Goal: Task Accomplishment & Management: Use online tool/utility

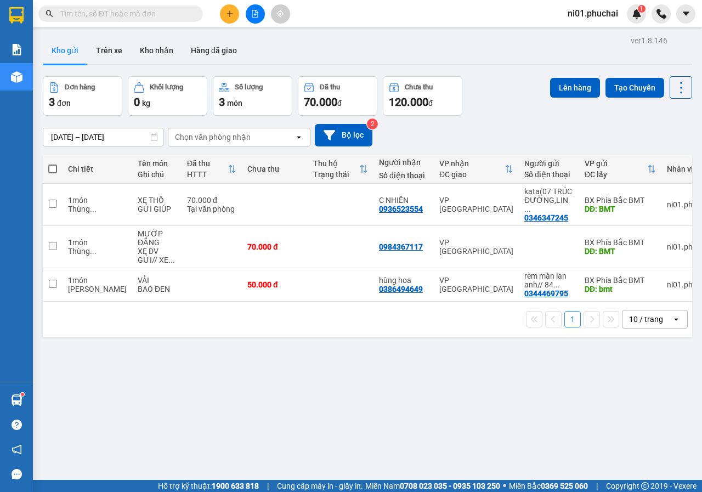
scroll to position [50, 0]
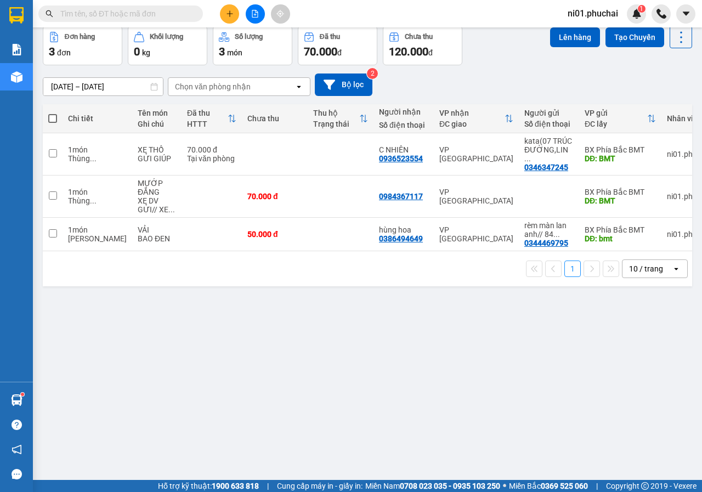
click at [250, 289] on div "ver 1.8.146 Kho gửi Trên xe Kho nhận Hàng đã giao Đơn hàng 3 đơn Khối lượng 0 k…" at bounding box center [367, 228] width 658 height 492
click at [460, 326] on div "ver 1.8.146 Kho gửi Trên xe Kho nhận Hàng đã giao Đơn hàng 3 đơn Khối lượng 0 k…" at bounding box center [367, 228] width 658 height 492
click at [566, 361] on div "ver 1.8.146 Kho gửi Trên xe Kho nhận Hàng đã giao Đơn hàng 3 đơn Khối lượng 0 k…" at bounding box center [367, 228] width 658 height 492
click at [159, 318] on div "ver 1.8.146 Kho gửi Trên xe Kho nhận Hàng đã giao Đơn hàng 3 đơn Khối lượng 0 k…" at bounding box center [367, 228] width 658 height 492
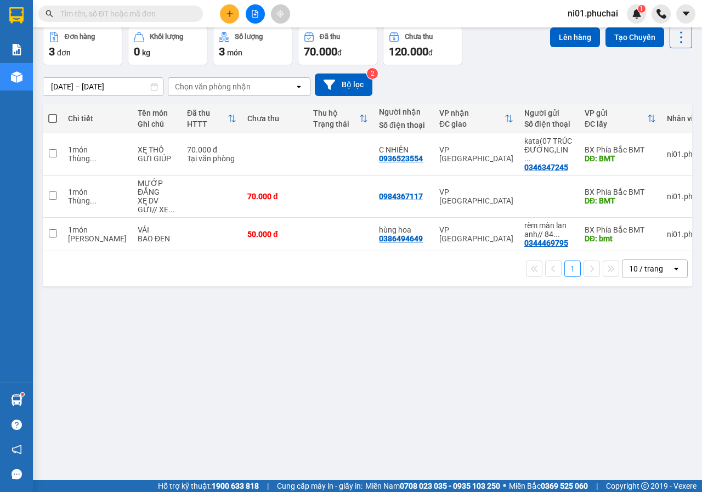
click at [197, 305] on div "ver 1.8.146 Kho gửi Trên xe Kho nhận Hàng đã giao Đơn hàng 3 đơn Khối lượng 0 k…" at bounding box center [367, 228] width 658 height 492
click at [191, 306] on div "ver 1.8.146 Kho gửi Trên xe Kho nhận Hàng đã giao Đơn hàng 3 đơn Khối lượng 0 k…" at bounding box center [367, 228] width 658 height 492
click at [205, 289] on div "ver 1.8.146 Kho gửi Trên xe Kho nhận Hàng đã giao Đơn hàng 3 đơn Khối lượng 0 k…" at bounding box center [367, 228] width 658 height 492
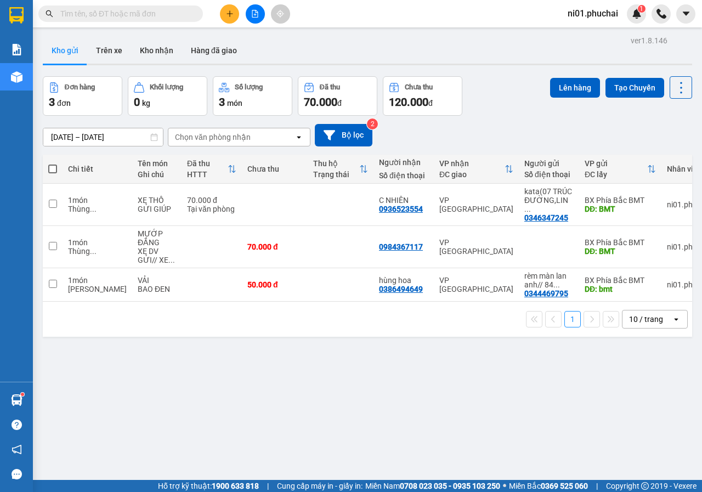
click at [247, 13] on button at bounding box center [255, 13] width 19 height 19
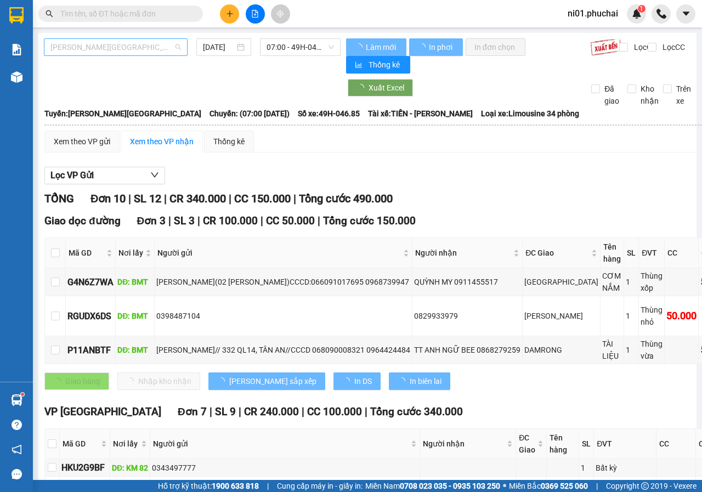
click at [176, 50] on span "[PERSON_NAME][GEOGRAPHIC_DATA]" at bounding box center [115, 47] width 130 height 16
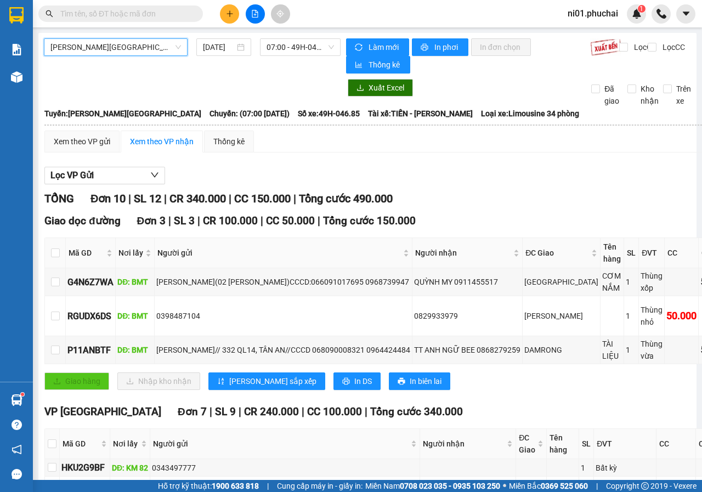
click at [122, 15] on input "text" at bounding box center [124, 14] width 129 height 12
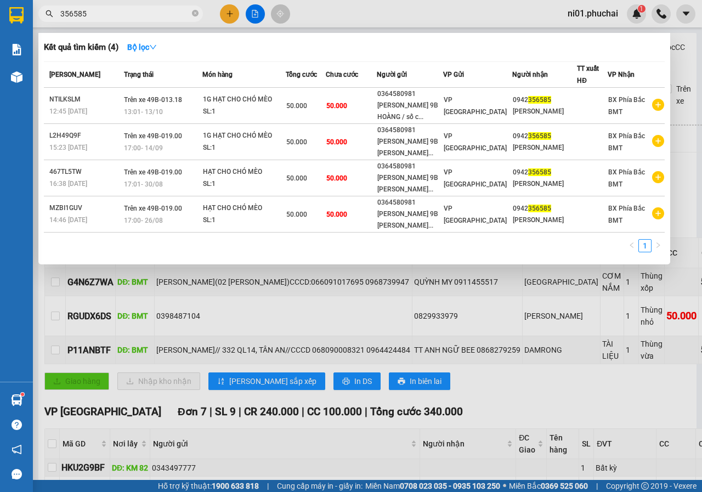
type input "356585"
click at [194, 15] on icon "close-circle" at bounding box center [195, 13] width 7 height 7
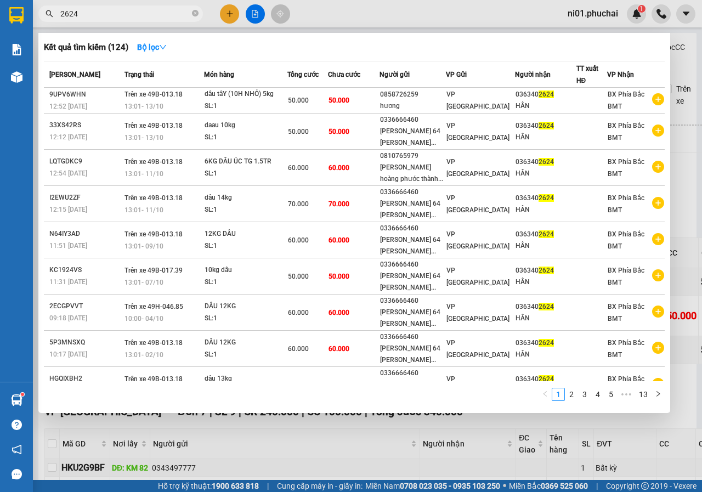
type input "2624"
click at [313, 28] on div at bounding box center [351, 246] width 702 height 492
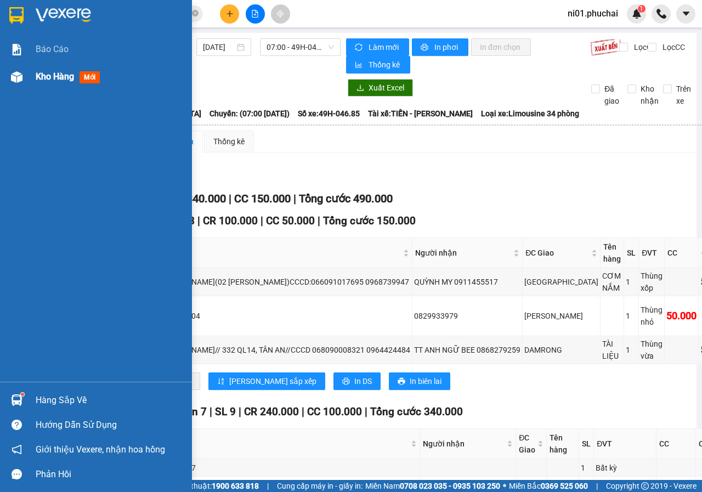
click at [13, 72] on img at bounding box center [17, 77] width 12 height 12
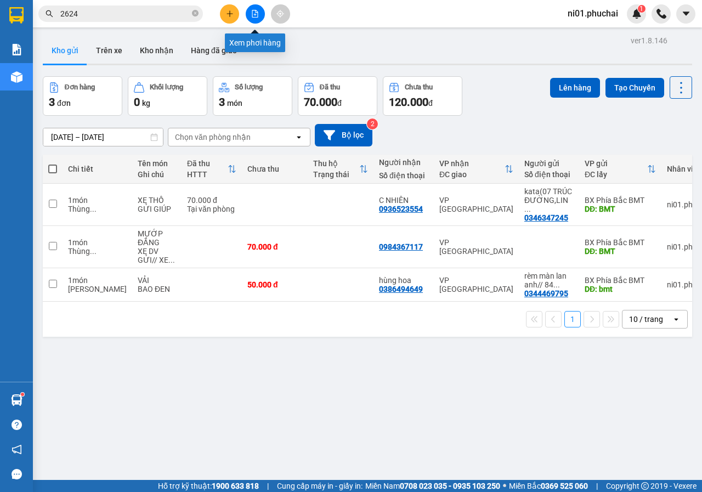
click at [261, 12] on button at bounding box center [255, 13] width 19 height 19
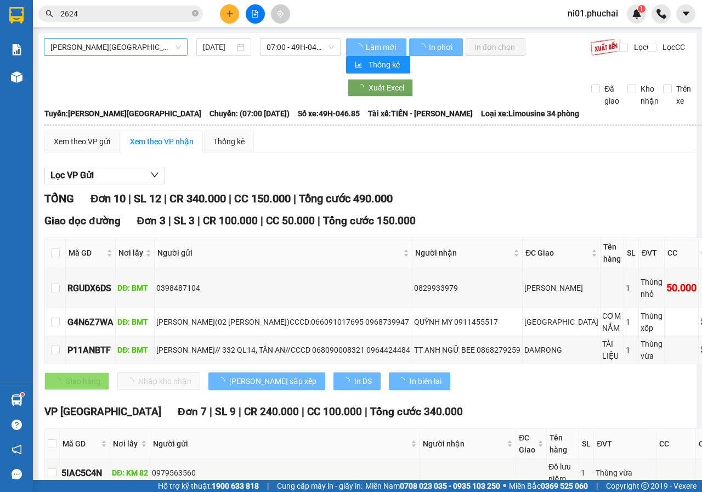
click at [142, 50] on span "[PERSON_NAME][GEOGRAPHIC_DATA]" at bounding box center [115, 47] width 130 height 16
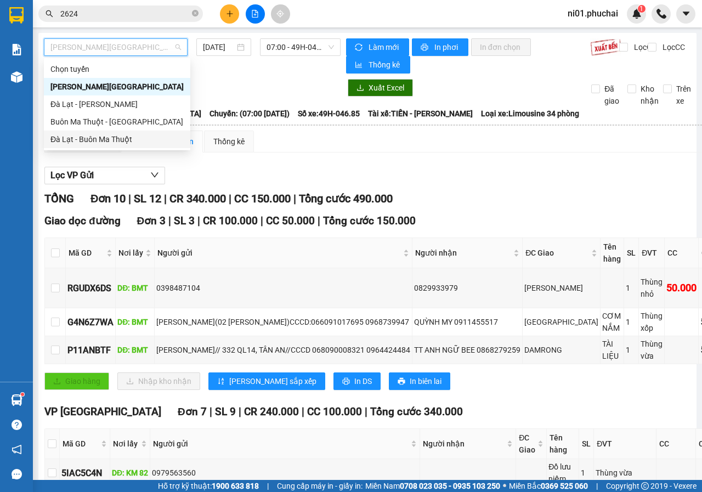
click at [105, 134] on div "Đà Lạt - Buôn Ma Thuột" at bounding box center [116, 139] width 133 height 12
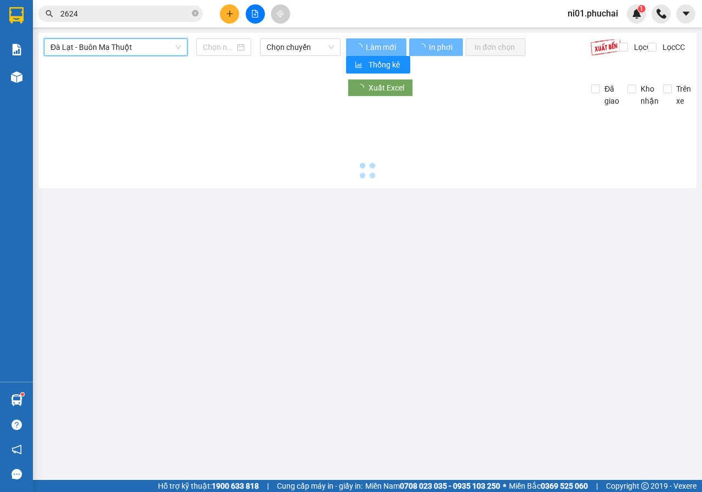
type input "[DATE]"
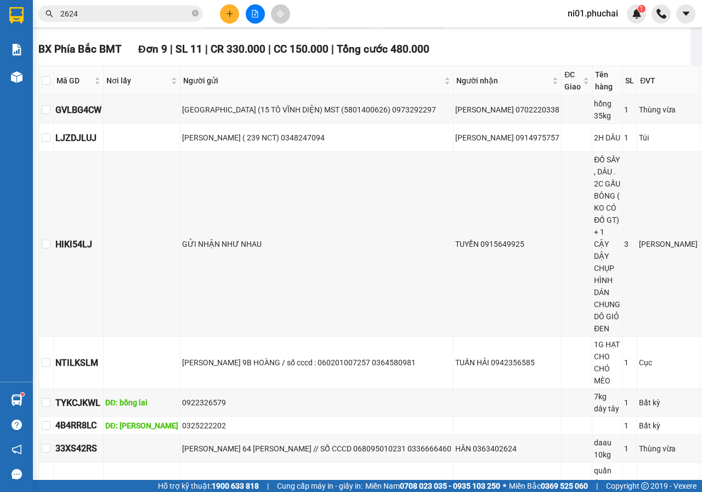
scroll to position [458, 6]
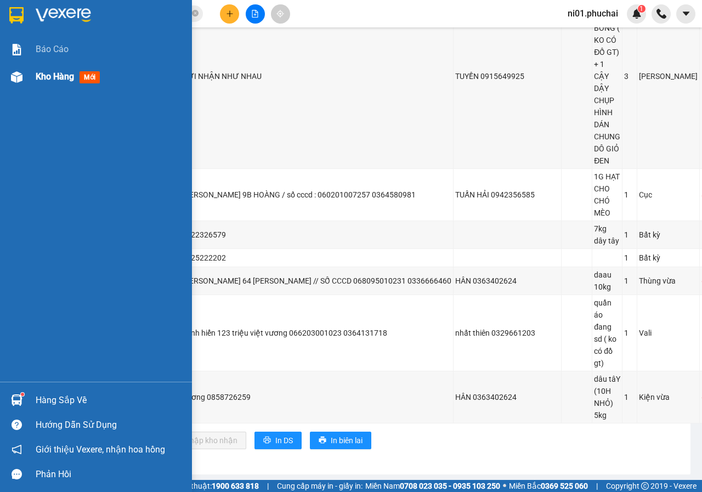
click at [14, 73] on img at bounding box center [17, 77] width 12 height 12
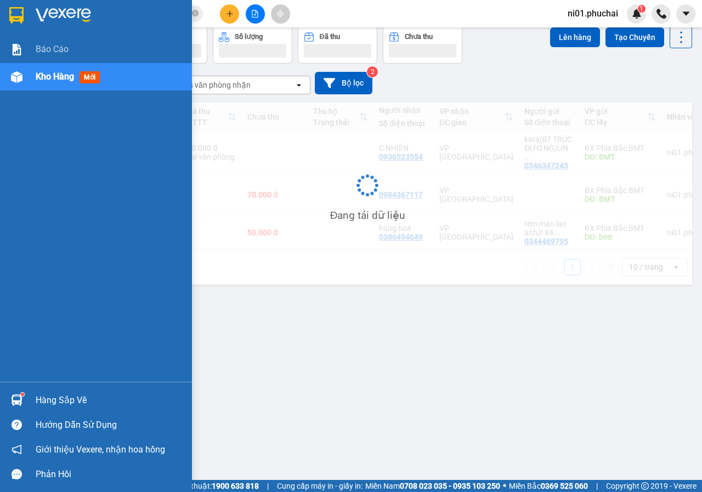
scroll to position [50, 0]
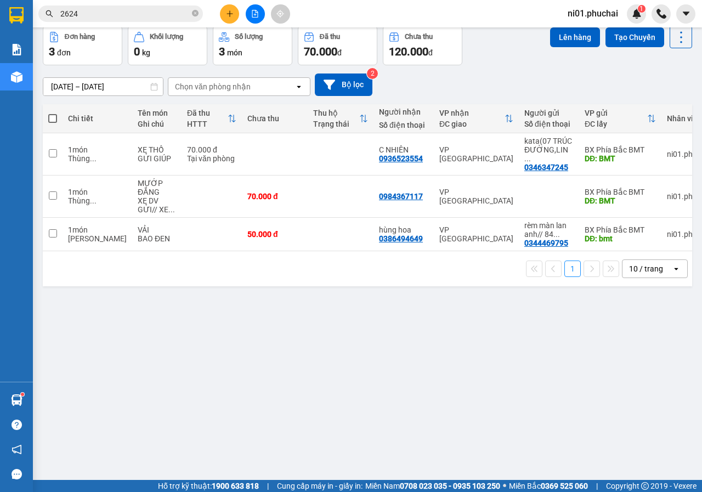
click at [52, 118] on span at bounding box center [52, 118] width 9 height 9
click at [53, 113] on input "checkbox" at bounding box center [53, 113] width 0 height 0
checkbox input "true"
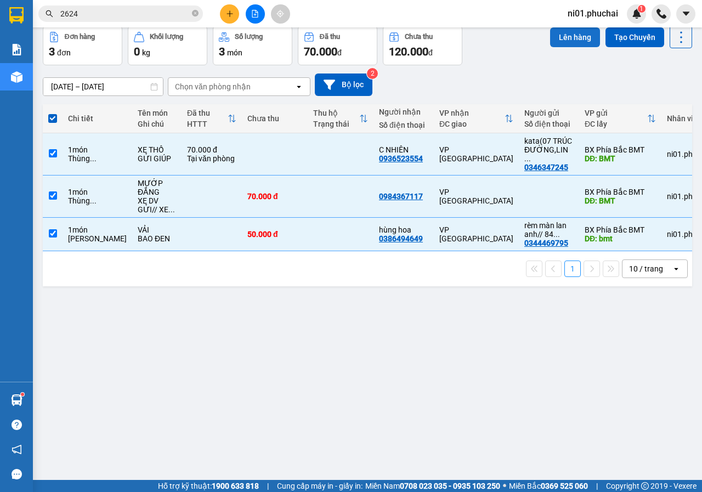
click at [571, 42] on button "Lên hàng" at bounding box center [575, 37] width 50 height 20
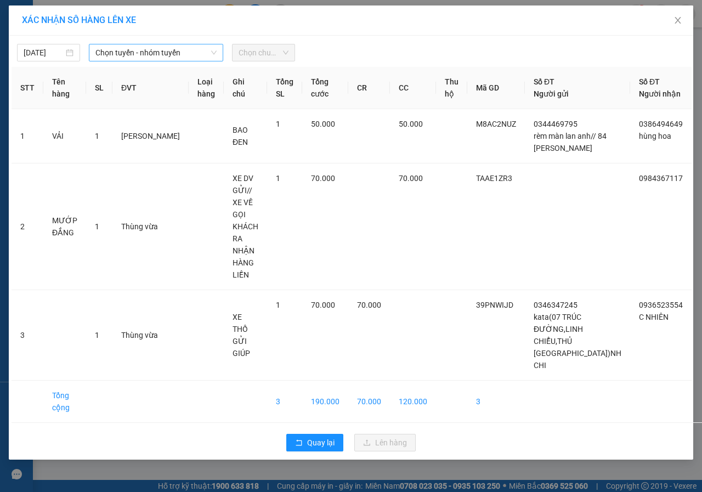
click at [214, 49] on icon "down" at bounding box center [213, 52] width 7 height 7
click at [189, 56] on span "Chọn tuyến - nhóm tuyến" at bounding box center [155, 52] width 121 height 16
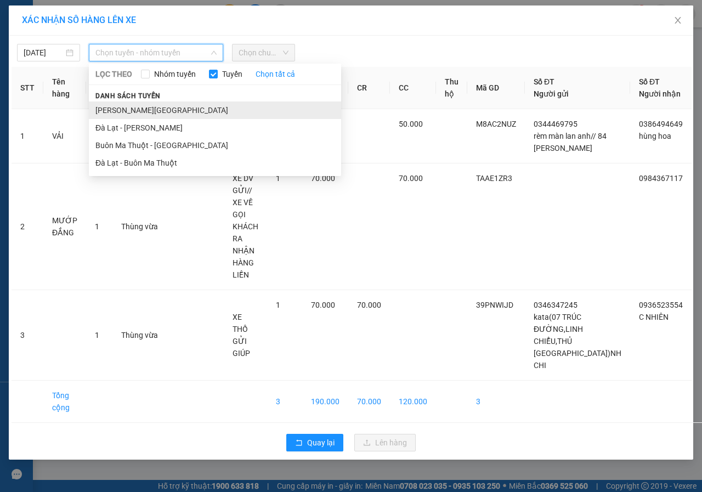
click at [148, 117] on li "[PERSON_NAME][GEOGRAPHIC_DATA]" at bounding box center [215, 110] width 252 height 18
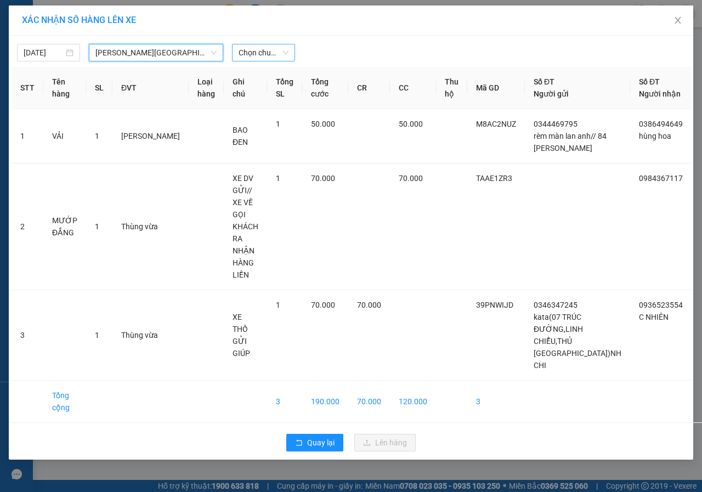
click at [270, 52] on span "Chọn chuyến" at bounding box center [263, 52] width 50 height 16
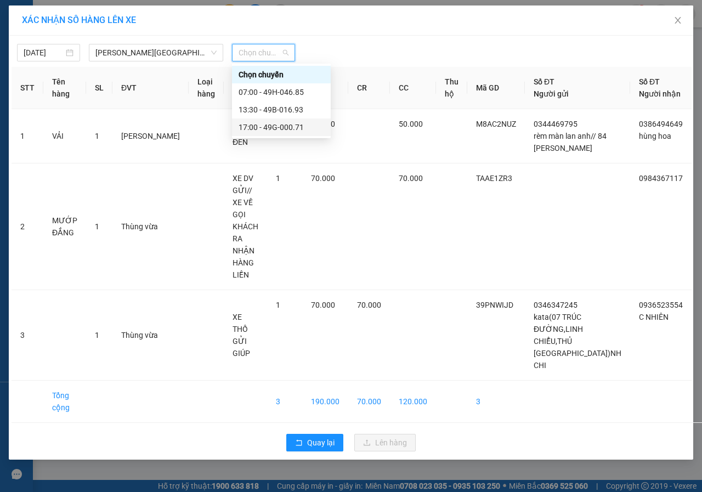
click at [268, 127] on div "17:00 - 49G-000.71" at bounding box center [280, 127] width 85 height 12
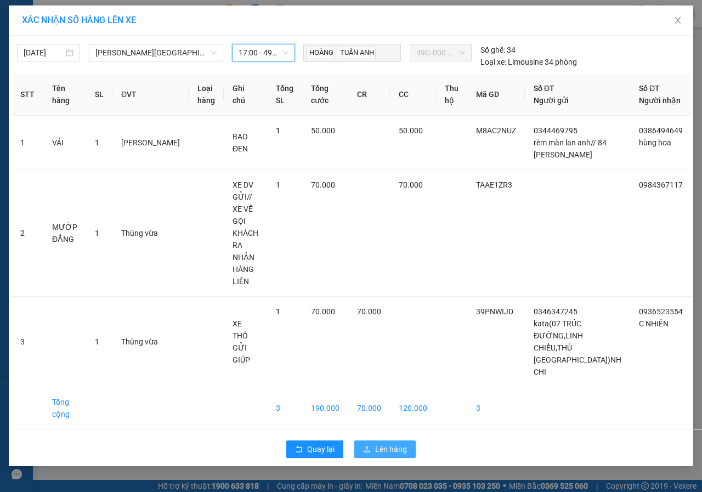
click at [374, 440] on button "Lên hàng" at bounding box center [384, 449] width 61 height 18
click at [374, 445] on span "loading" at bounding box center [369, 449] width 12 height 8
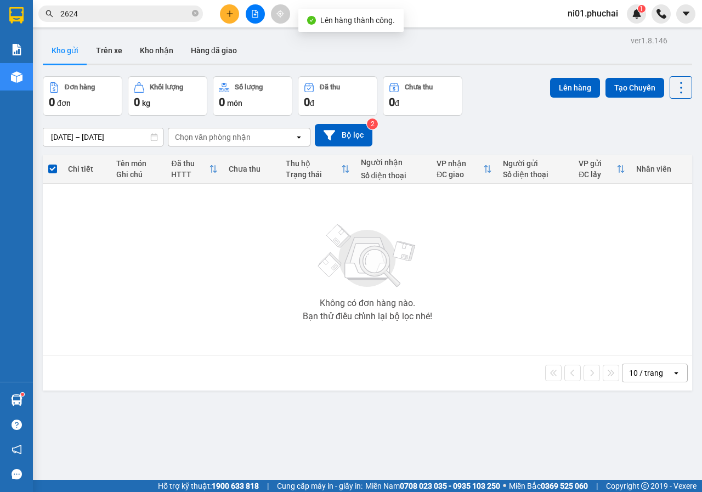
click at [256, 16] on icon "file-add" at bounding box center [255, 14] width 8 height 8
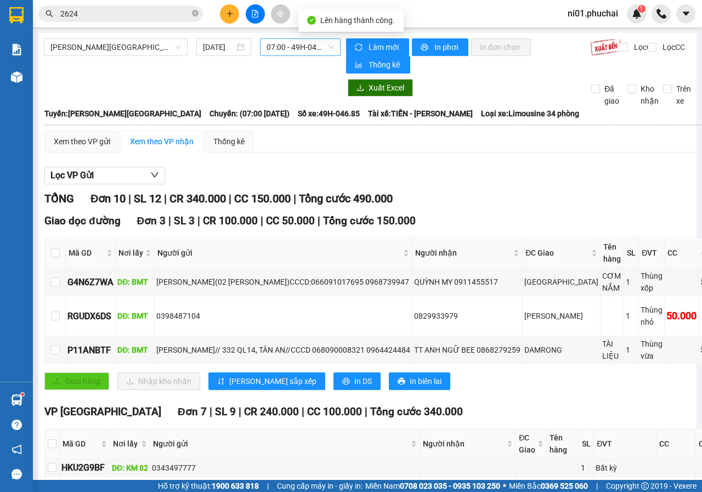
click at [271, 50] on span "07:00 - 49H-046.85" at bounding box center [299, 47] width 67 height 16
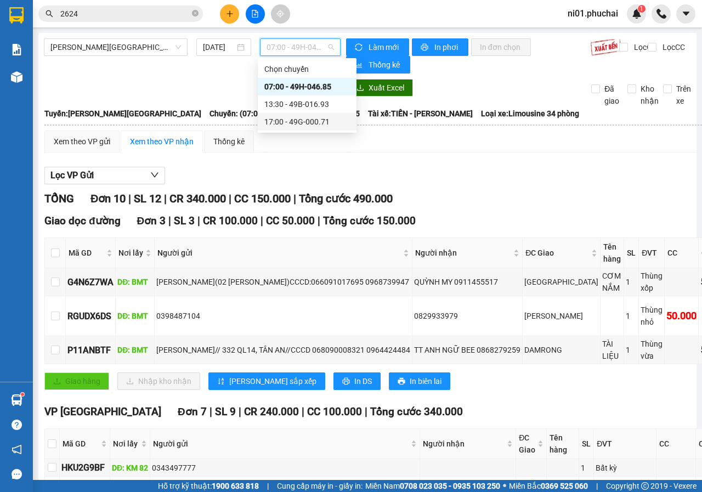
click at [281, 117] on div "17:00 - 49G-000.71" at bounding box center [306, 122] width 85 height 12
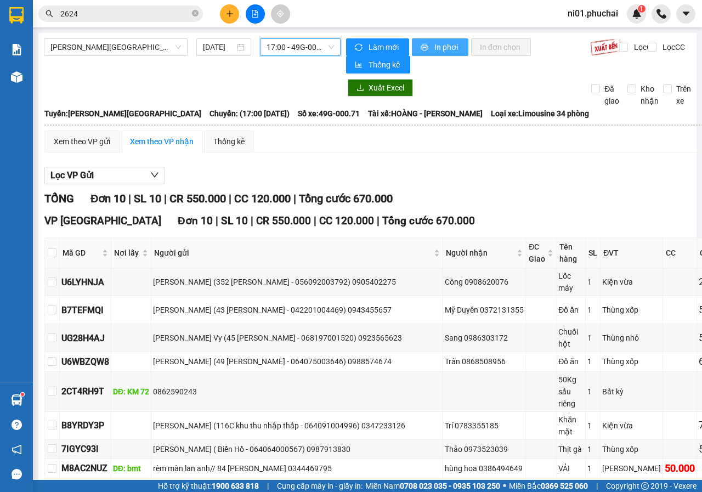
click at [426, 47] on button "In phơi" at bounding box center [440, 47] width 56 height 18
